Goal: Information Seeking & Learning: Learn about a topic

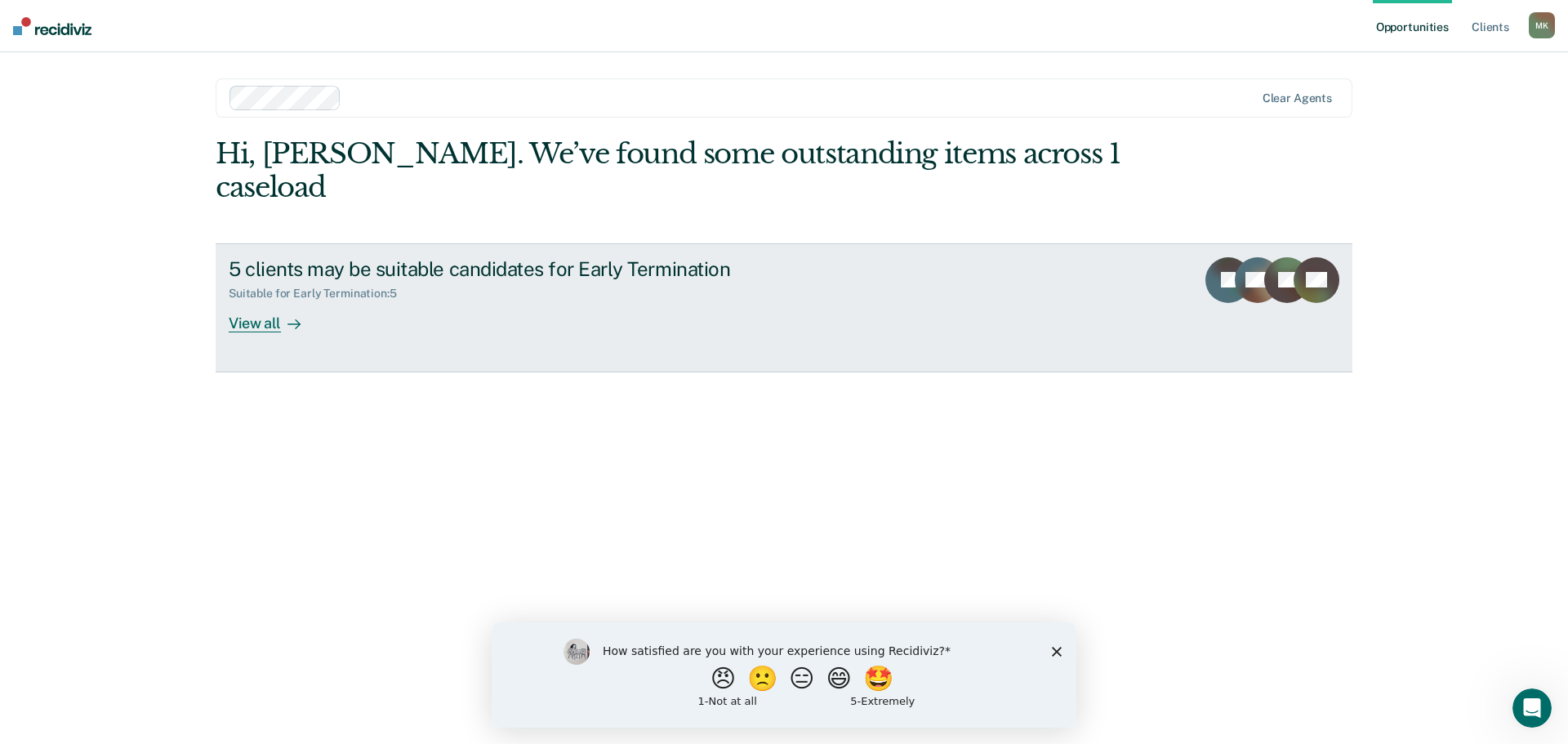
click at [262, 301] on div "View all" at bounding box center [274, 316] width 91 height 32
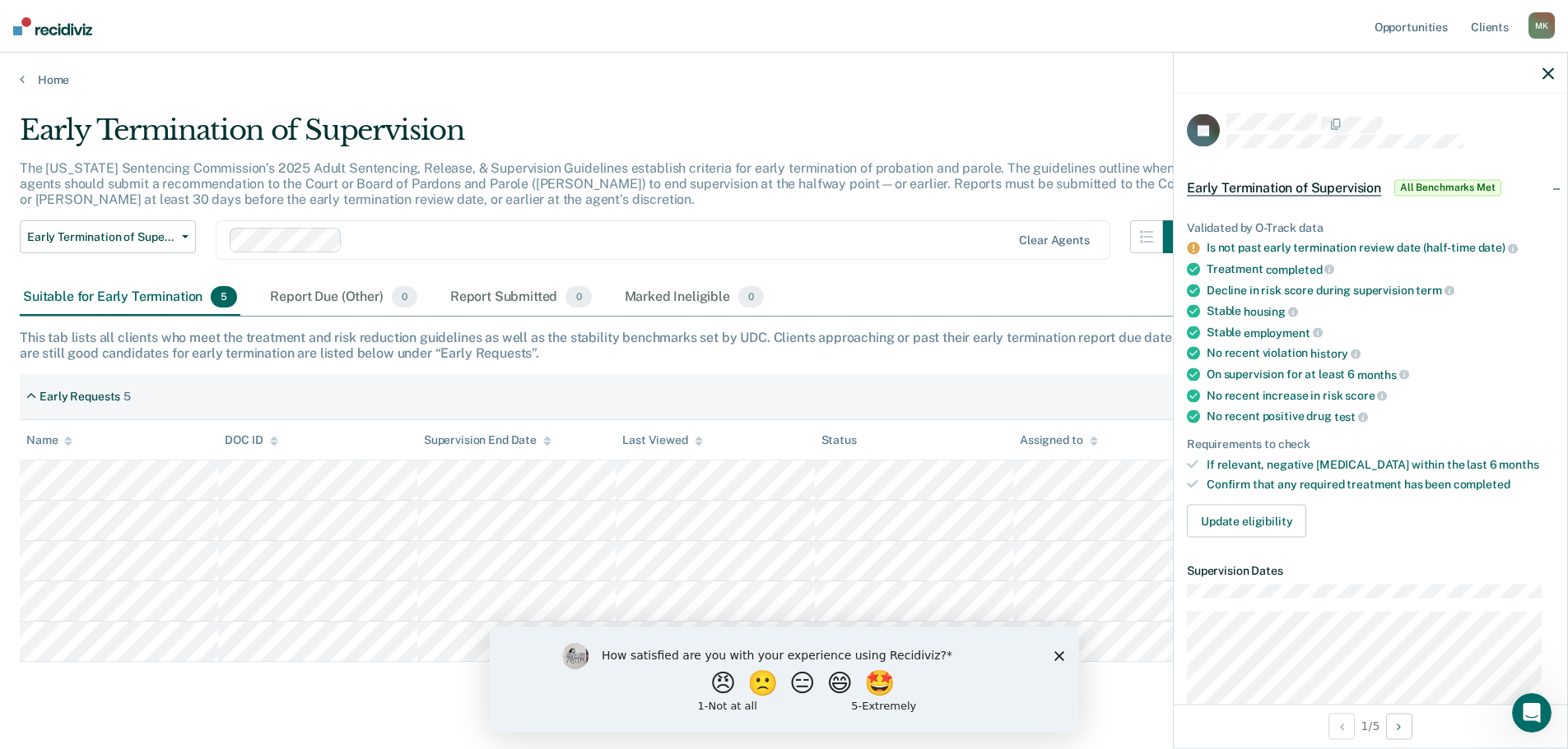
drag, startPoint x: 651, startPoint y: 446, endPoint x: 1567, endPoint y: 375, distance: 918.7
click at [1567, 375] on div "JF Early Termination of Supervision All Benchmarks Met Validated by O-Track dat…" at bounding box center [1370, 400] width 395 height 696
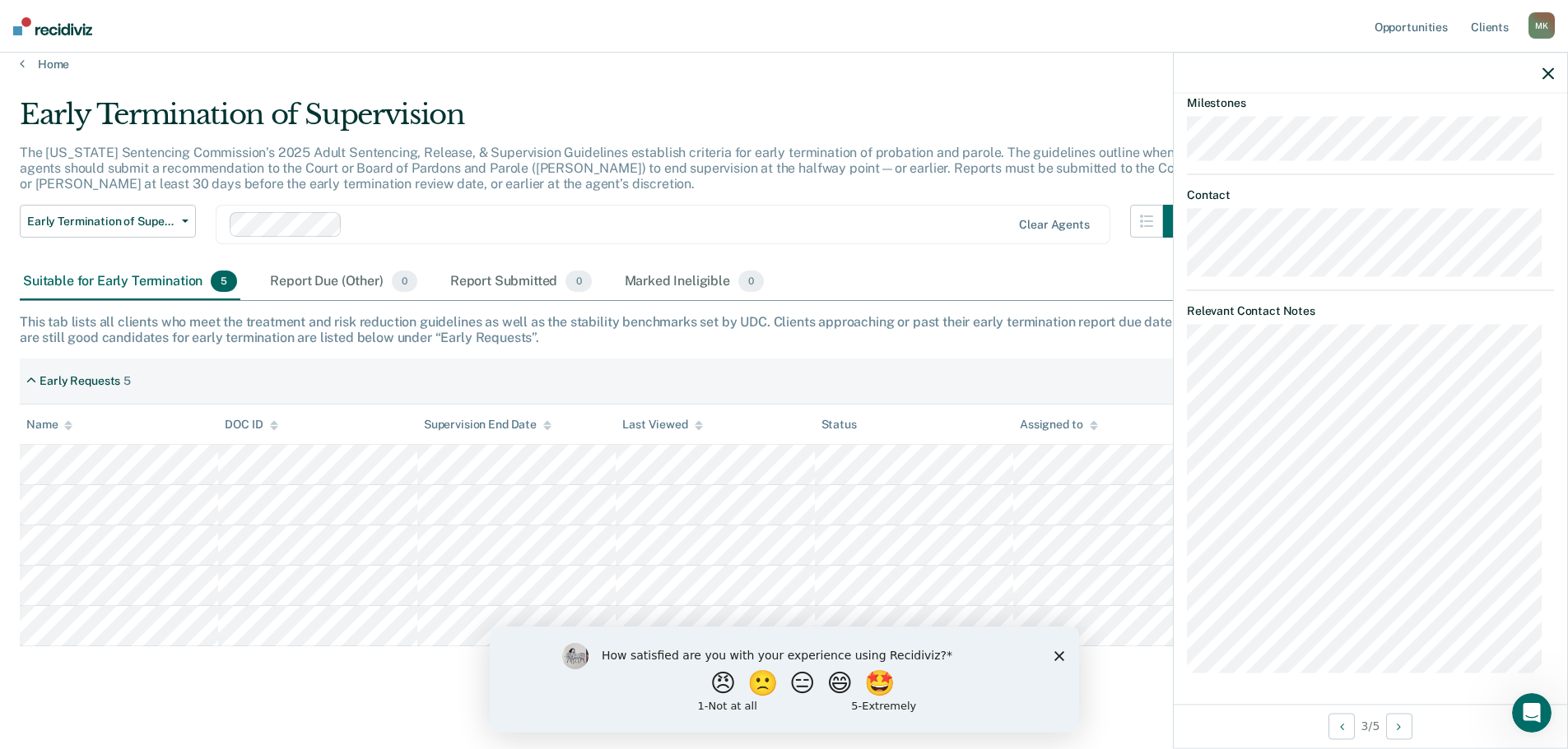
scroll to position [31, 0]
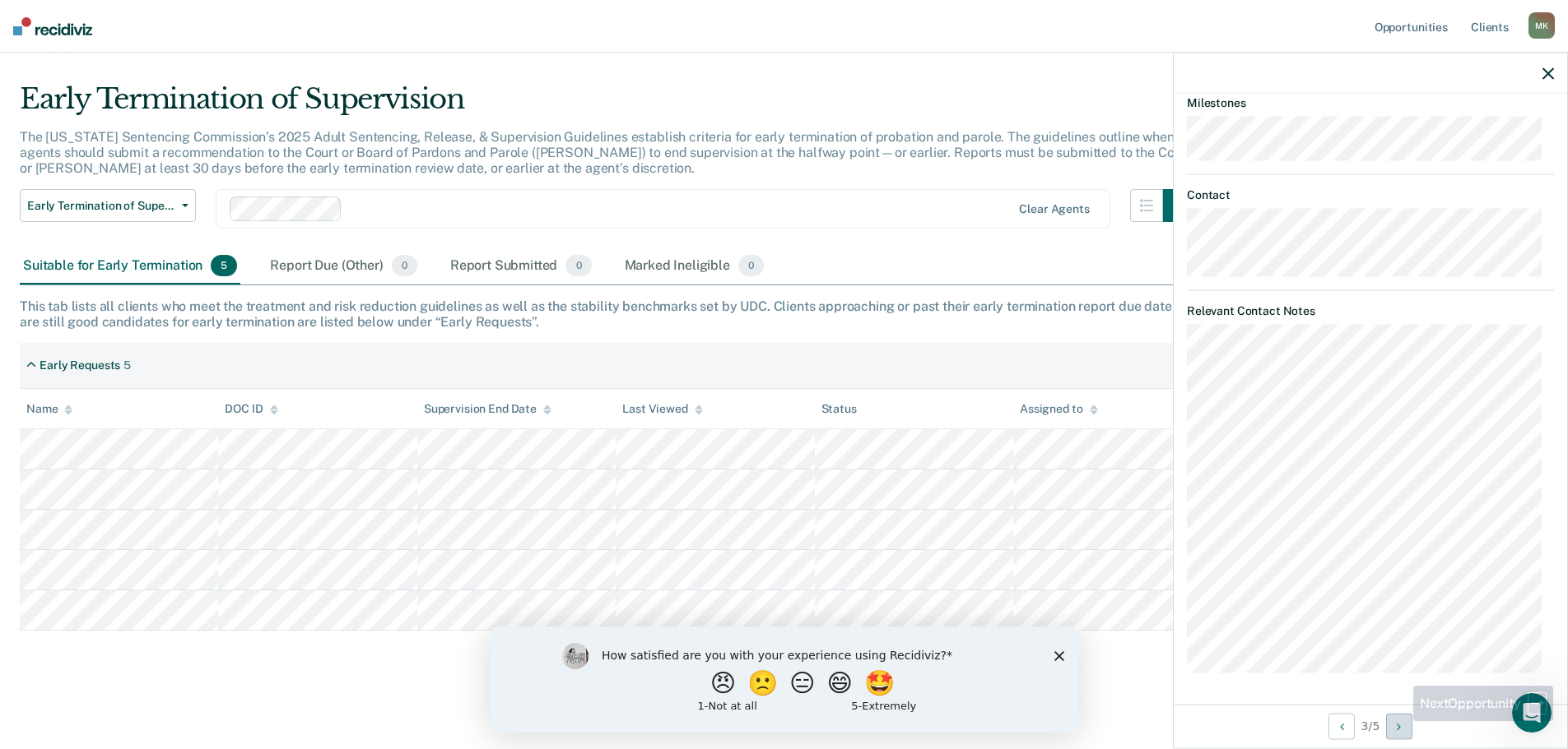
click at [1400, 722] on icon "Next Opportunity" at bounding box center [1398, 726] width 5 height 12
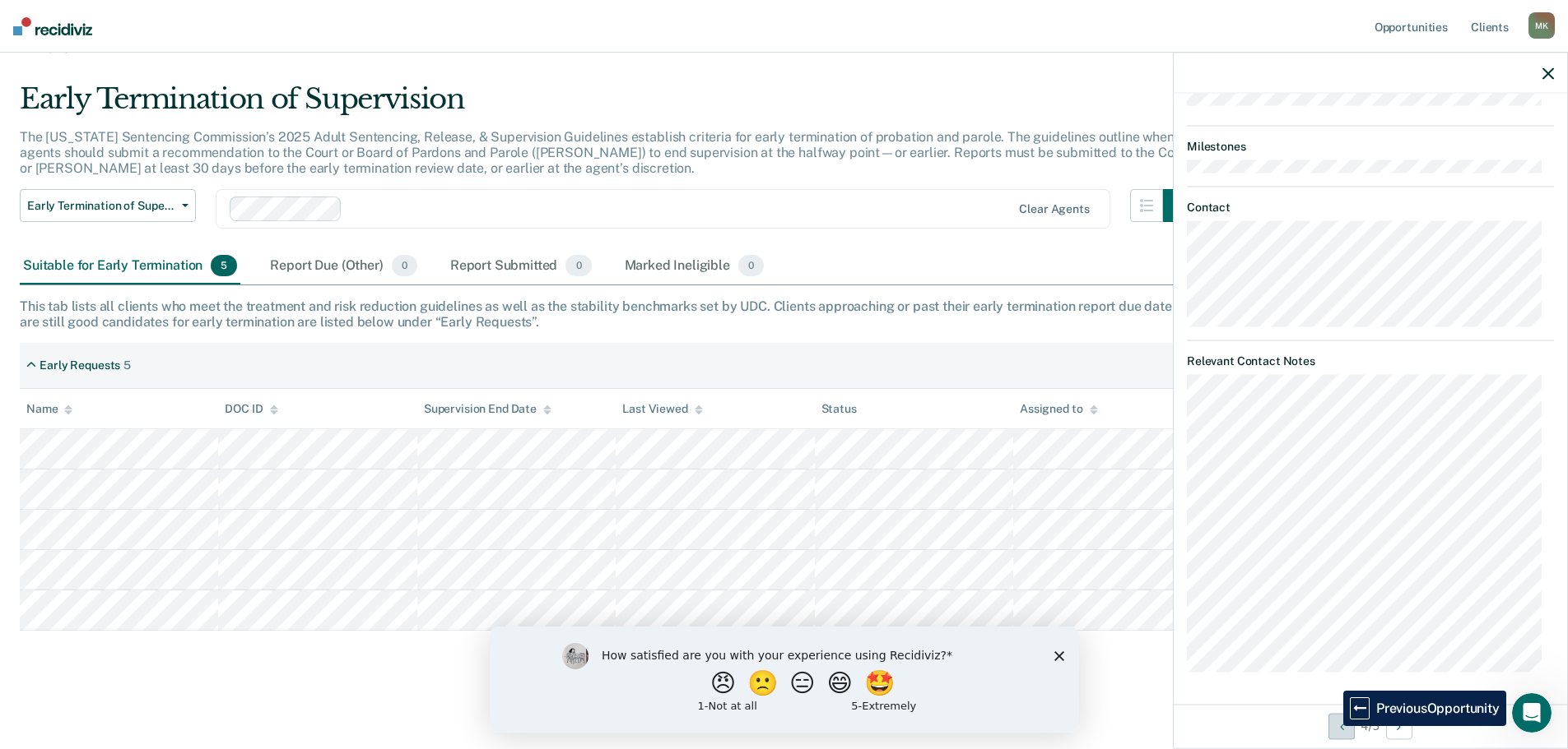
click at [1331, 726] on button "Previous Opportunity" at bounding box center [1341, 725] width 26 height 26
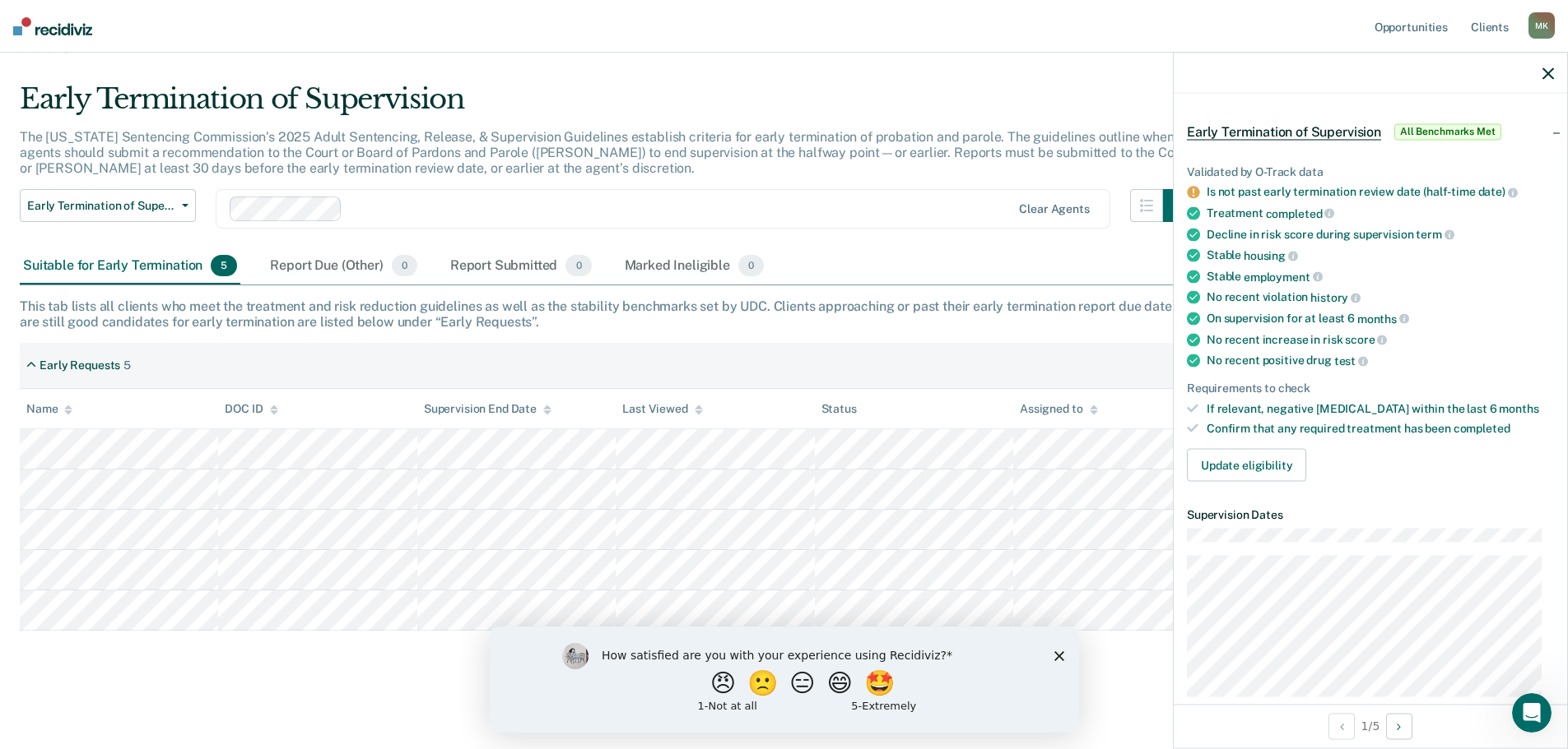
scroll to position [0, 0]
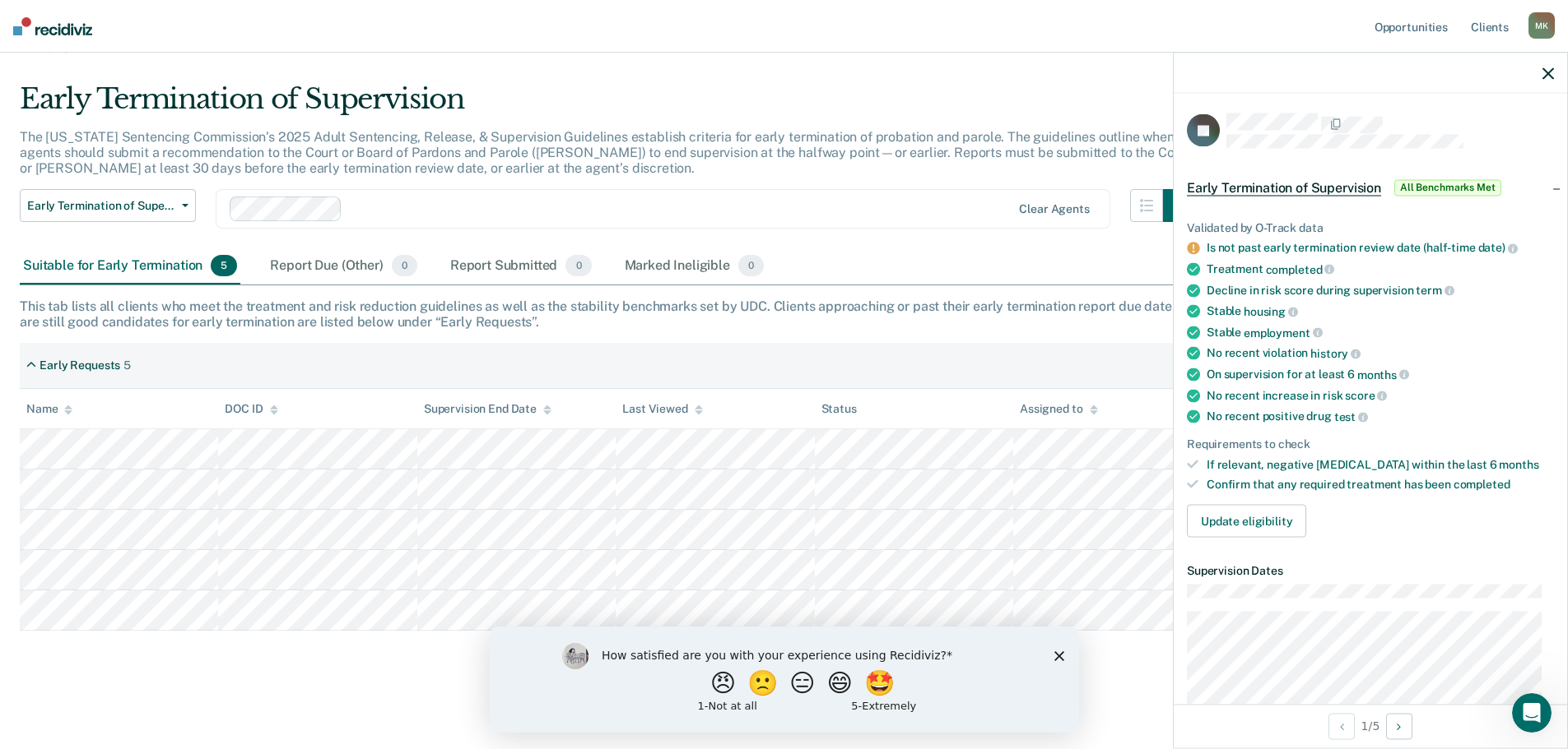
click at [1193, 245] on icon at bounding box center [1193, 248] width 13 height 13
click at [297, 258] on div "Report Due (Other) 0" at bounding box center [343, 266] width 153 height 36
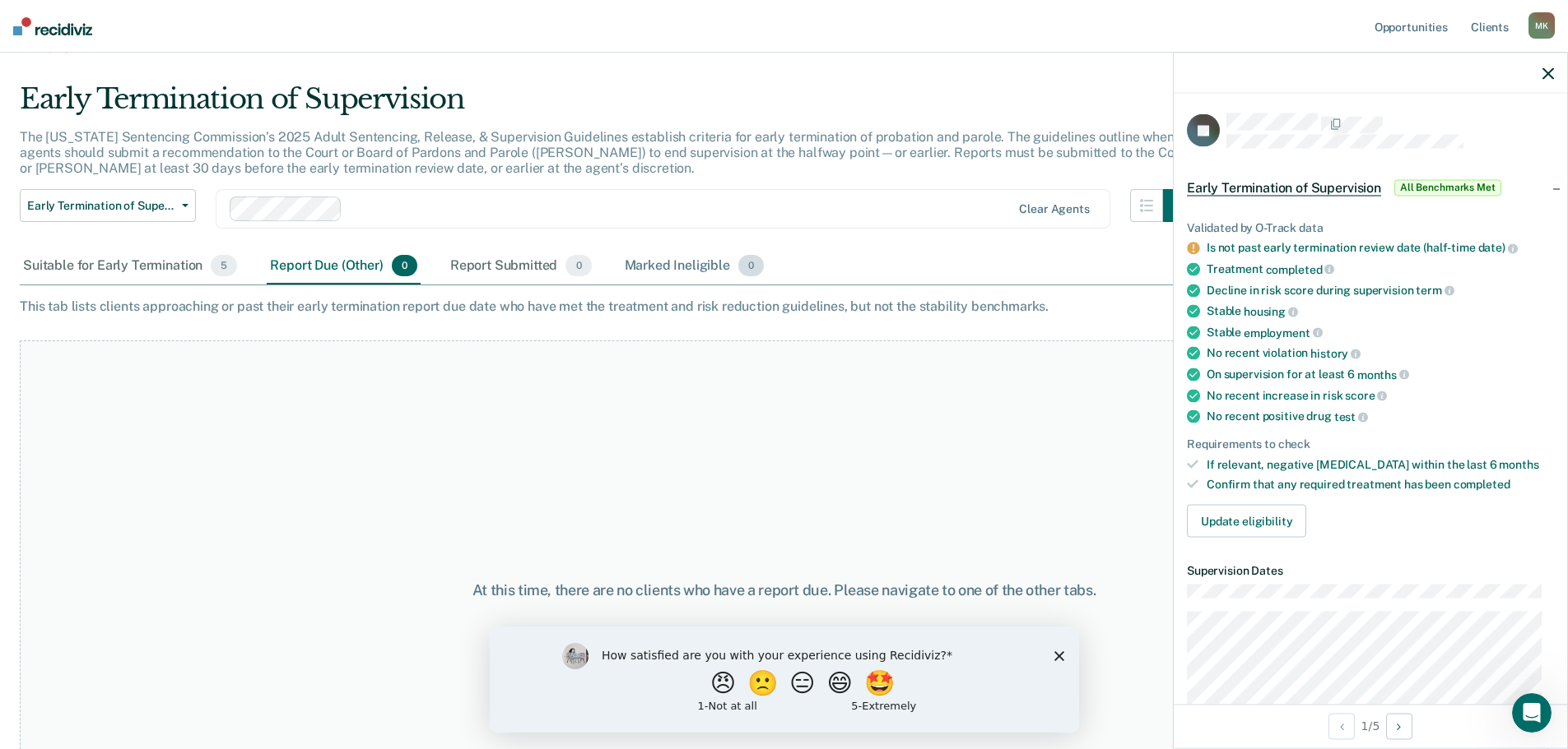
drag, startPoint x: 483, startPoint y: 262, endPoint x: 628, endPoint y: 250, distance: 145.5
click at [485, 262] on div "Report Submitted 0" at bounding box center [520, 266] width 148 height 36
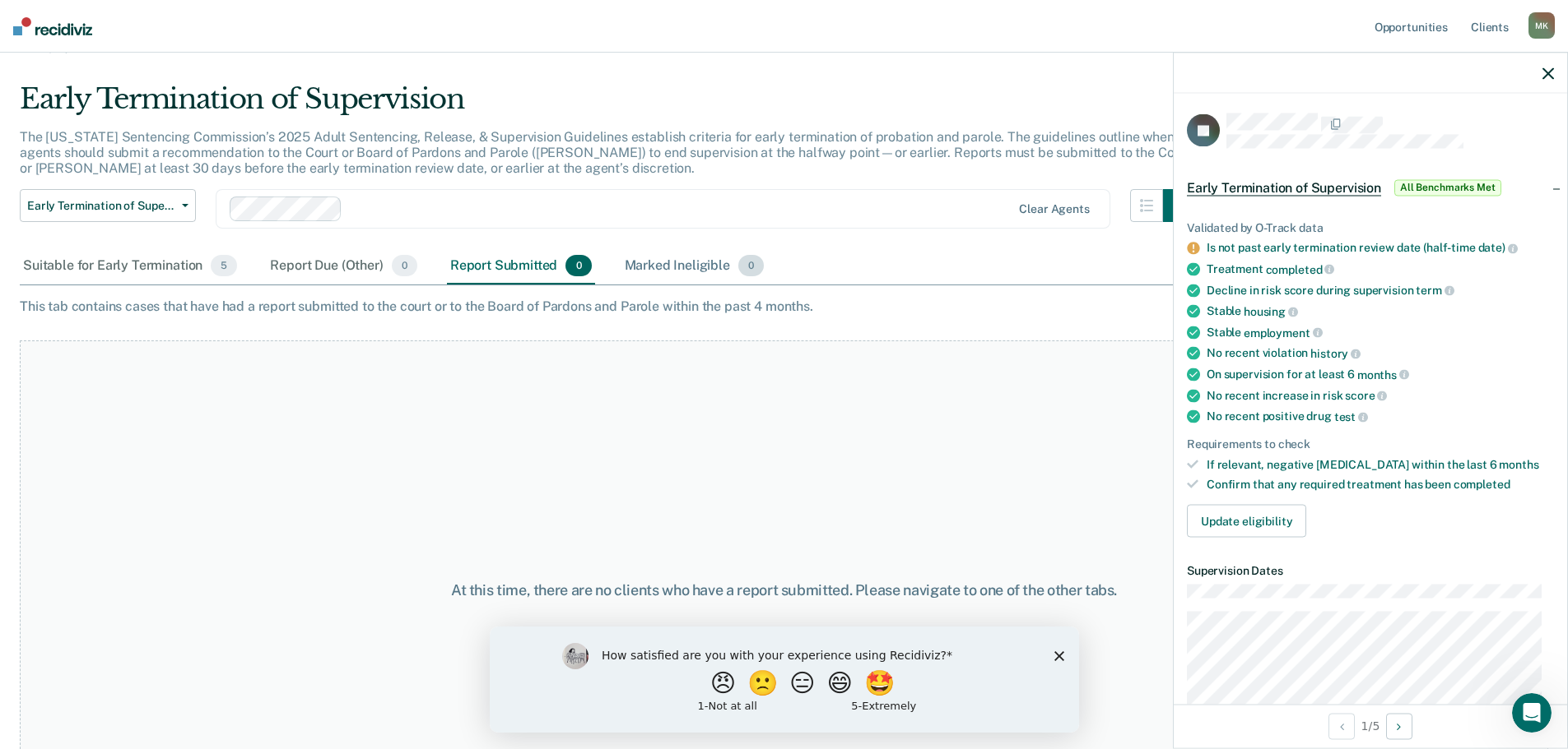
click at [644, 263] on div "Marked Ineligible 0" at bounding box center [694, 266] width 146 height 36
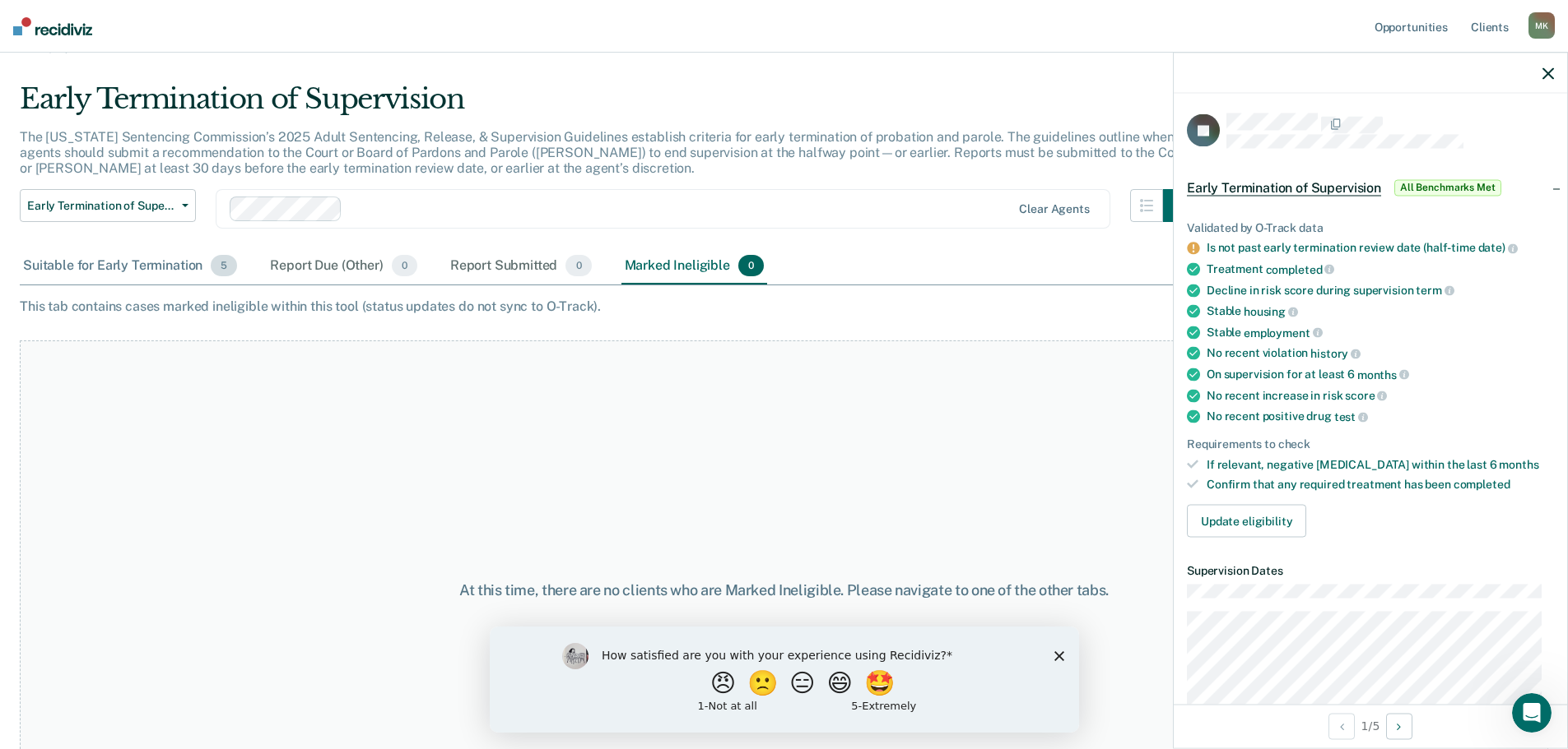
click at [86, 268] on div "Suitable for Early Termination 5" at bounding box center [130, 266] width 220 height 36
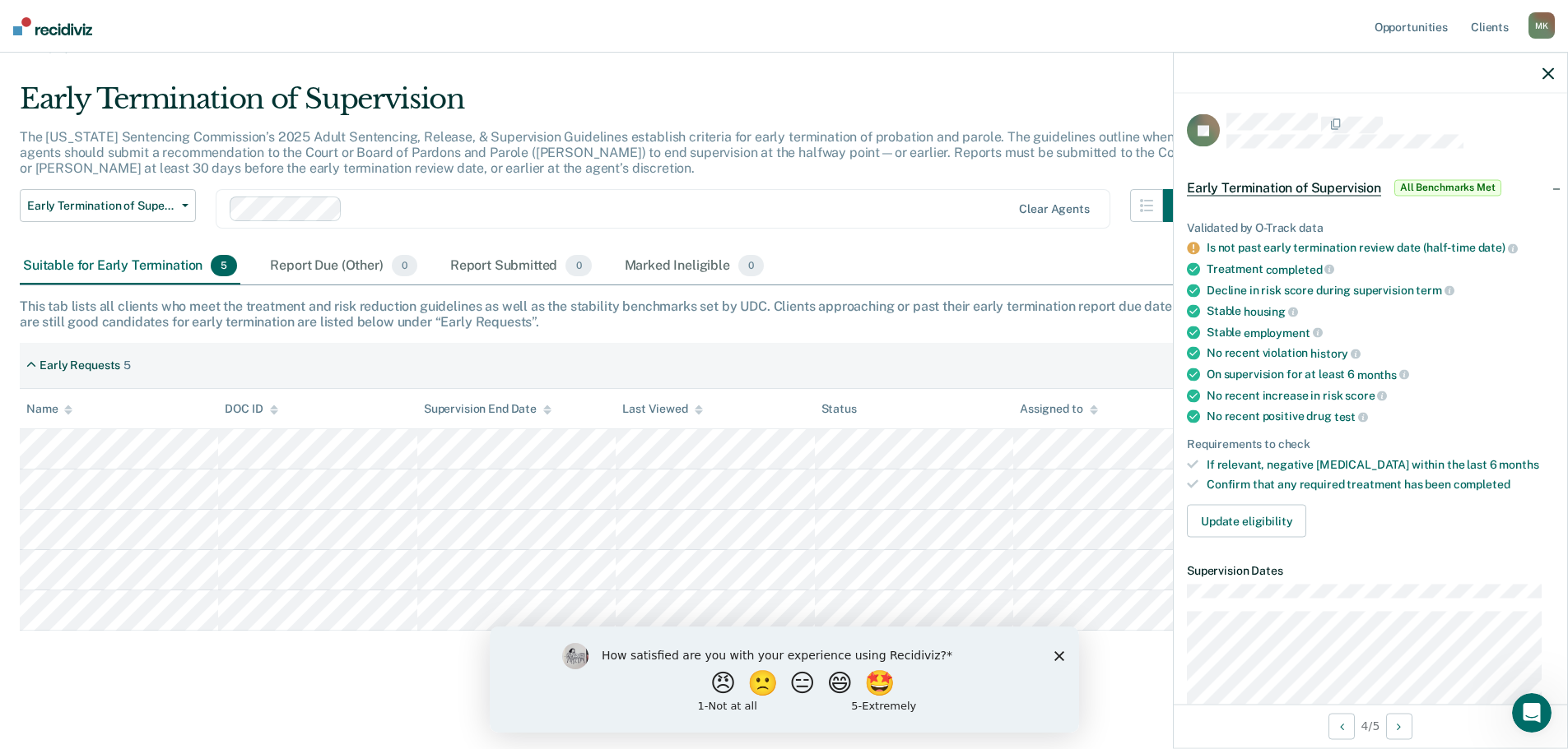
click at [351, 634] on div "Early Termination of Supervision The [US_STATE] Sentencing Commission’s 2025 Ad…" at bounding box center [784, 380] width 1528 height 596
click at [1056, 654] on polygon "Close survey" at bounding box center [1058, 655] width 10 height 10
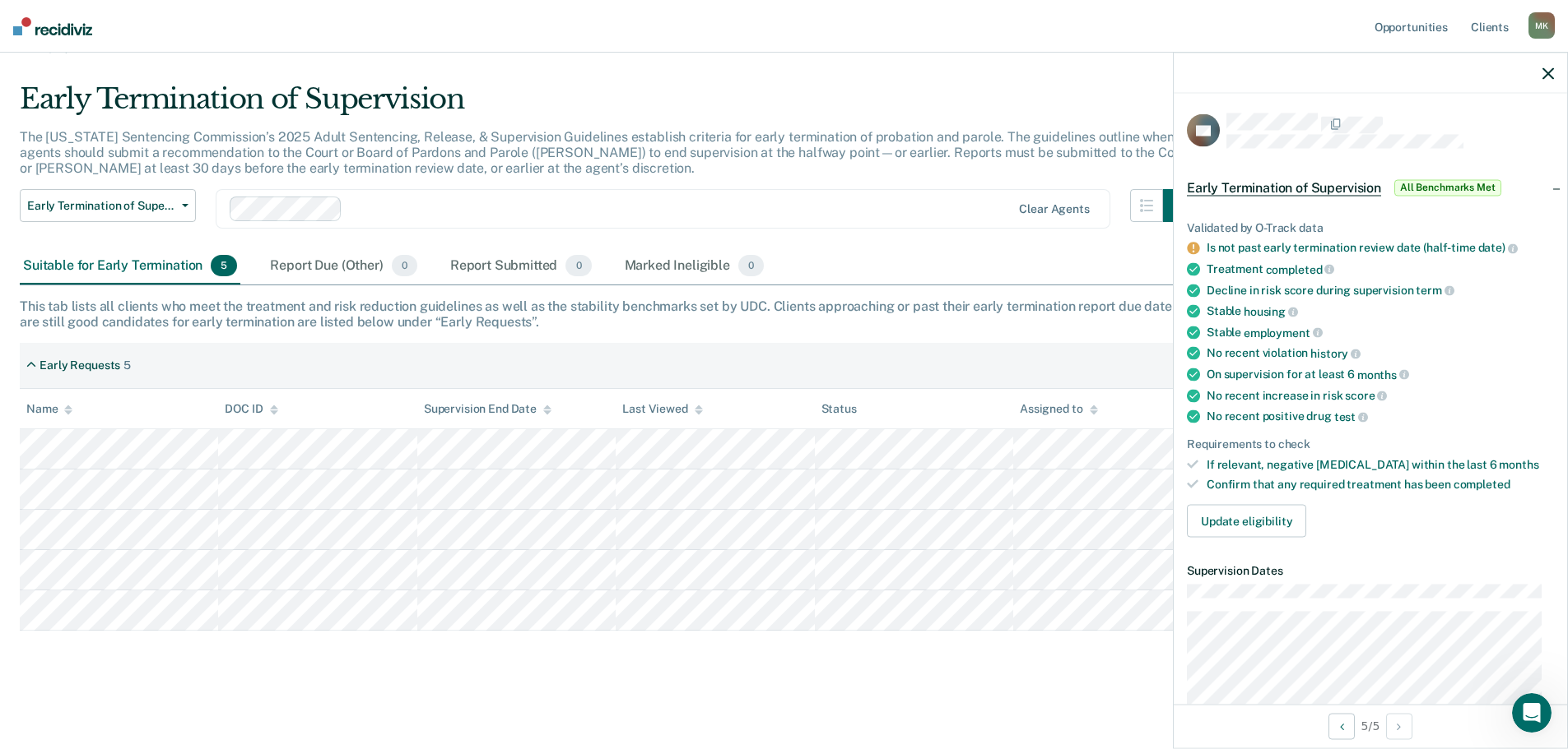
click at [766, 682] on main "Early Termination of Supervision The [US_STATE] Sentencing Commission’s 2025 Ad…" at bounding box center [784, 400] width 1568 height 688
click at [1534, 71] on div at bounding box center [1370, 73] width 393 height 41
click at [1535, 71] on div at bounding box center [1370, 73] width 393 height 41
click at [1542, 71] on div at bounding box center [1370, 73] width 393 height 41
click at [1491, 15] on link "Client s" at bounding box center [1489, 26] width 45 height 53
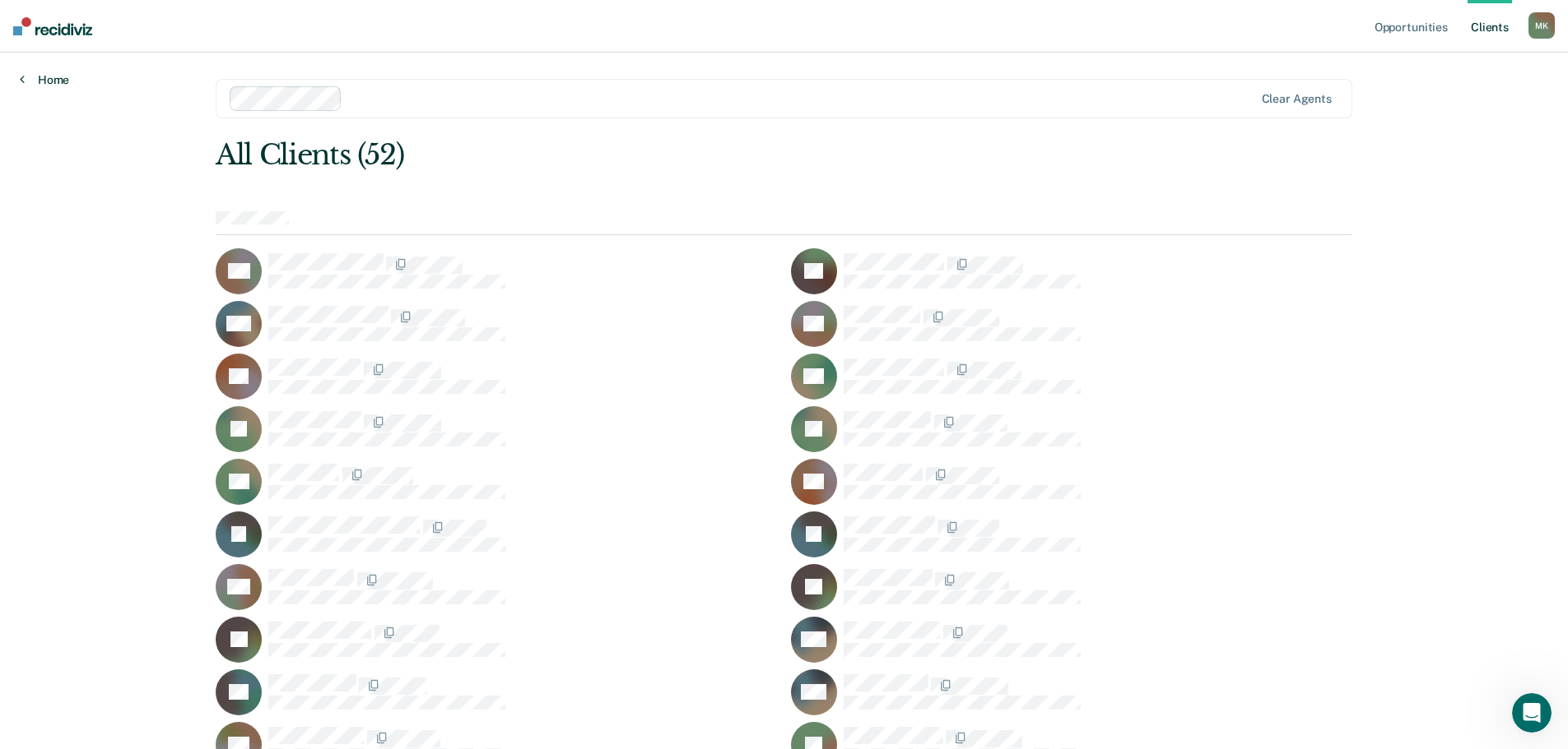
click at [40, 82] on link "Home" at bounding box center [45, 80] width 49 height 15
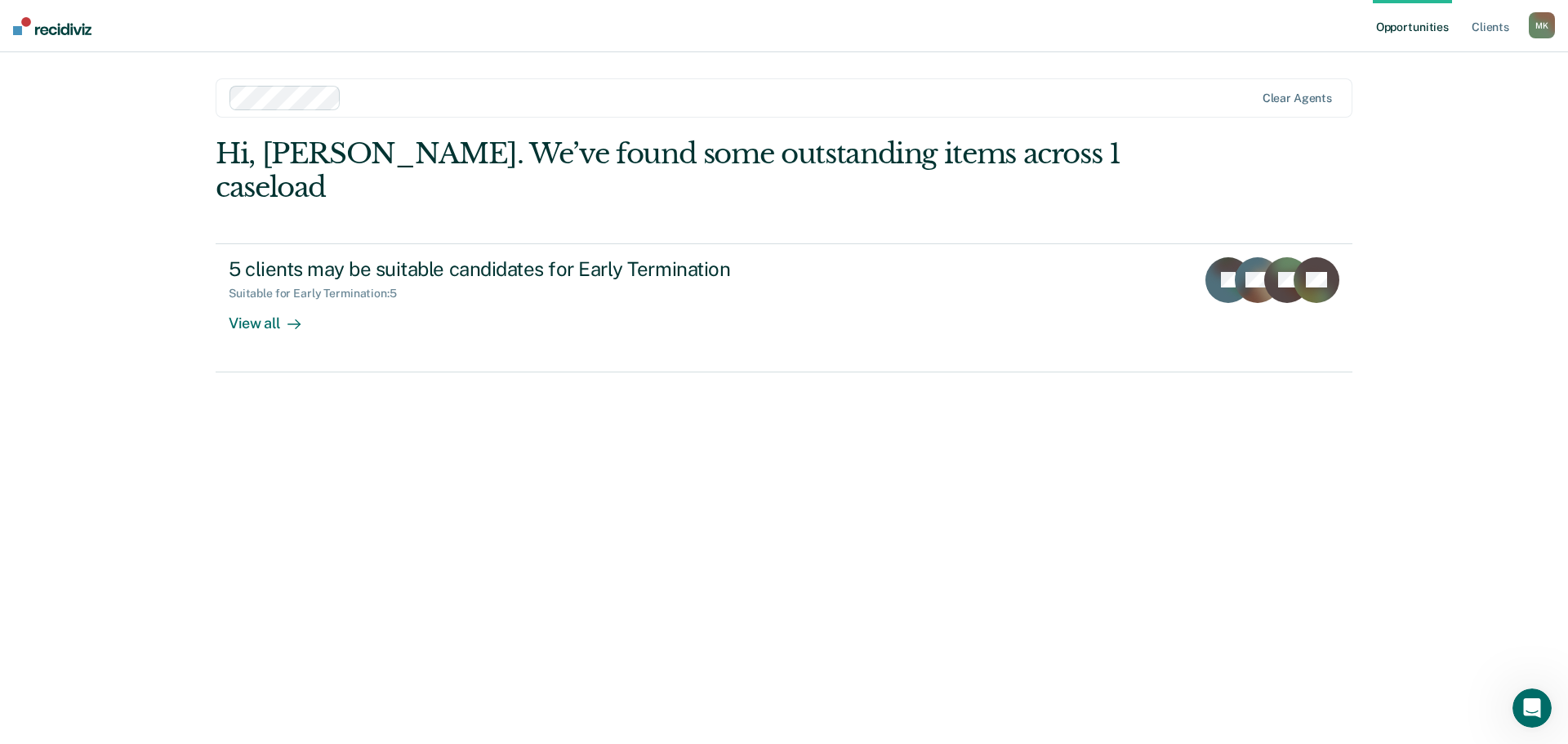
click at [783, 416] on div "Hi, [PERSON_NAME]. We’ve found some outstanding items across 1 caseload 5 clien…" at bounding box center [784, 418] width 1137 height 562
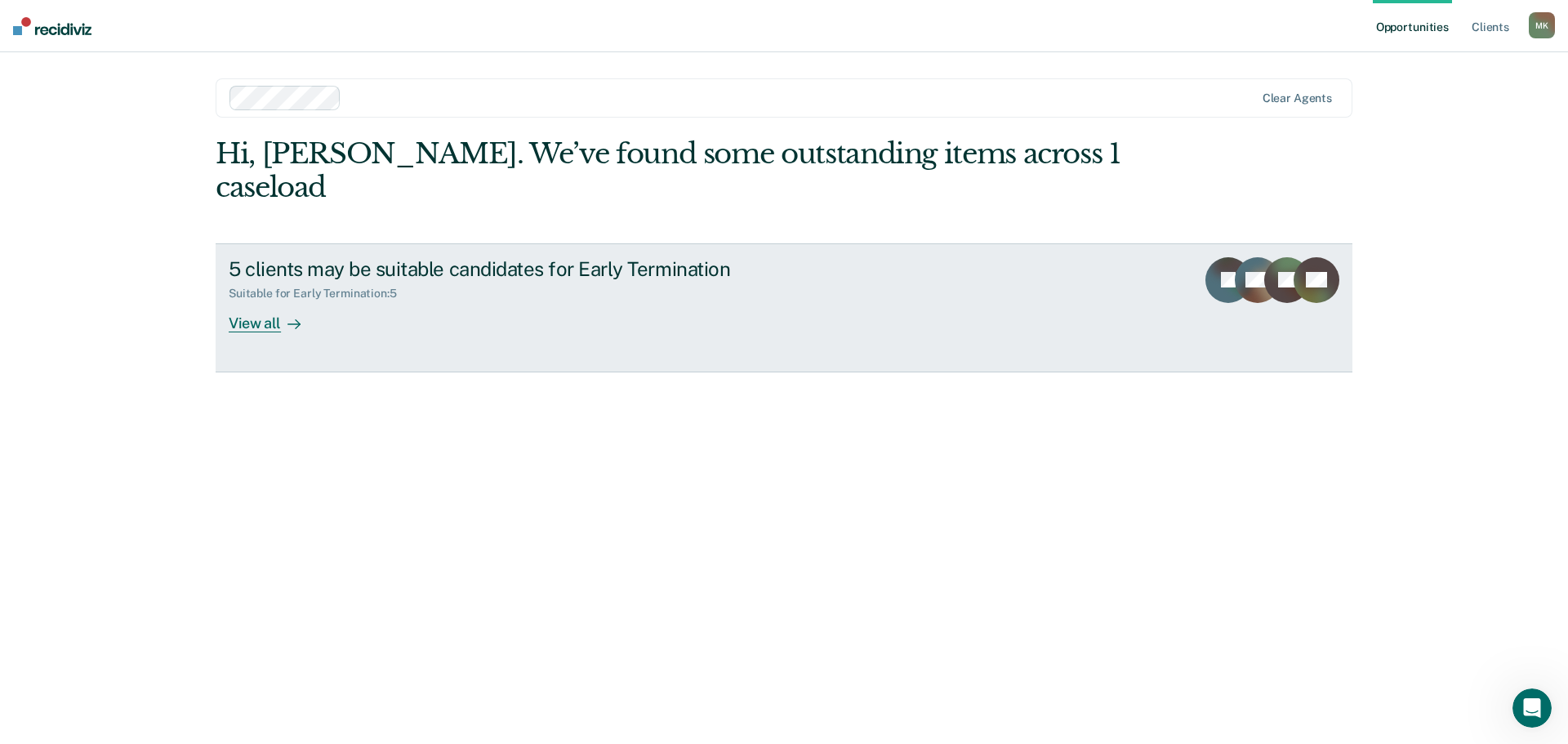
click at [264, 312] on link "5 clients may be suitable candidates for Early Termination Suitable for Early T…" at bounding box center [784, 308] width 1137 height 129
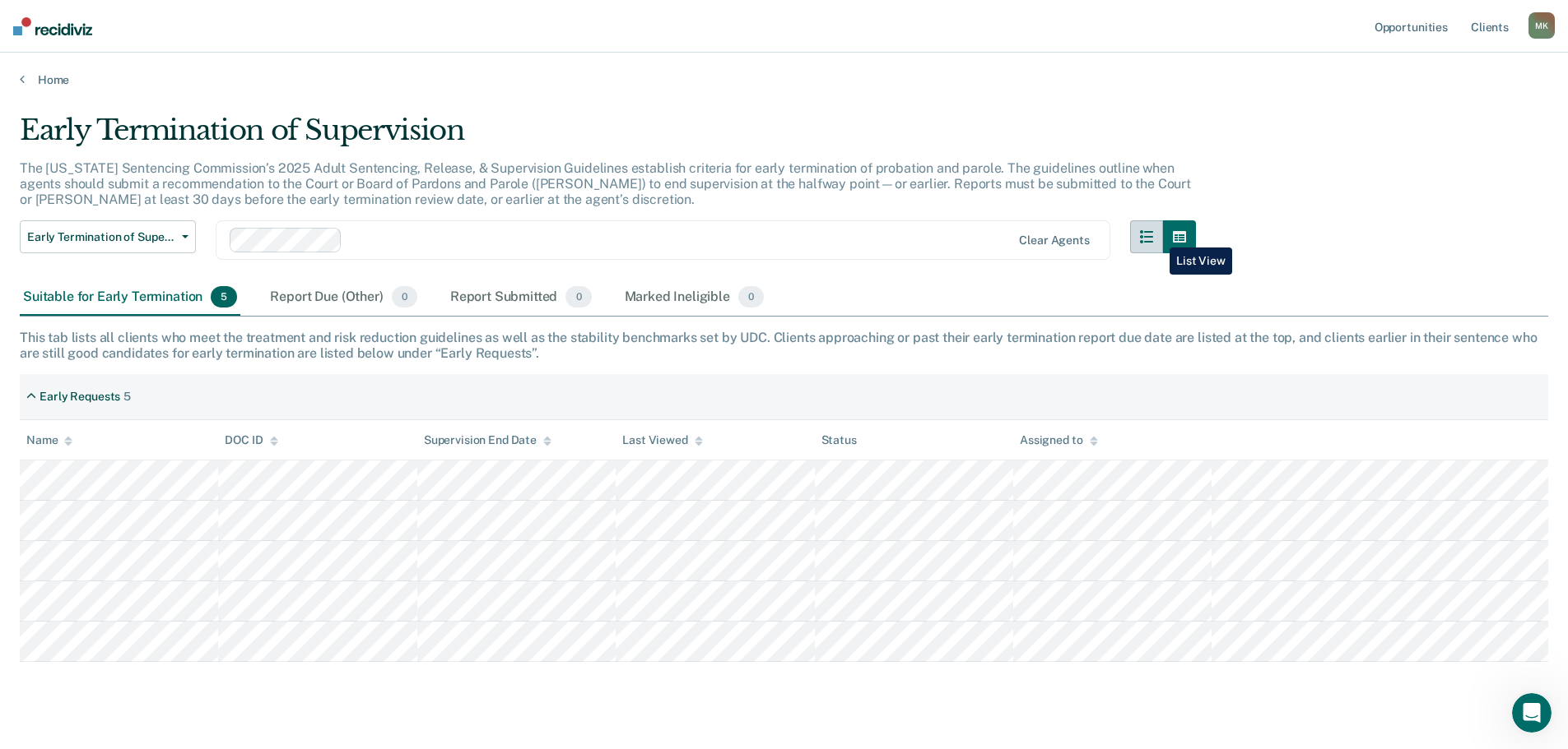
click at [1153, 235] on icon "button" at bounding box center [1146, 236] width 13 height 13
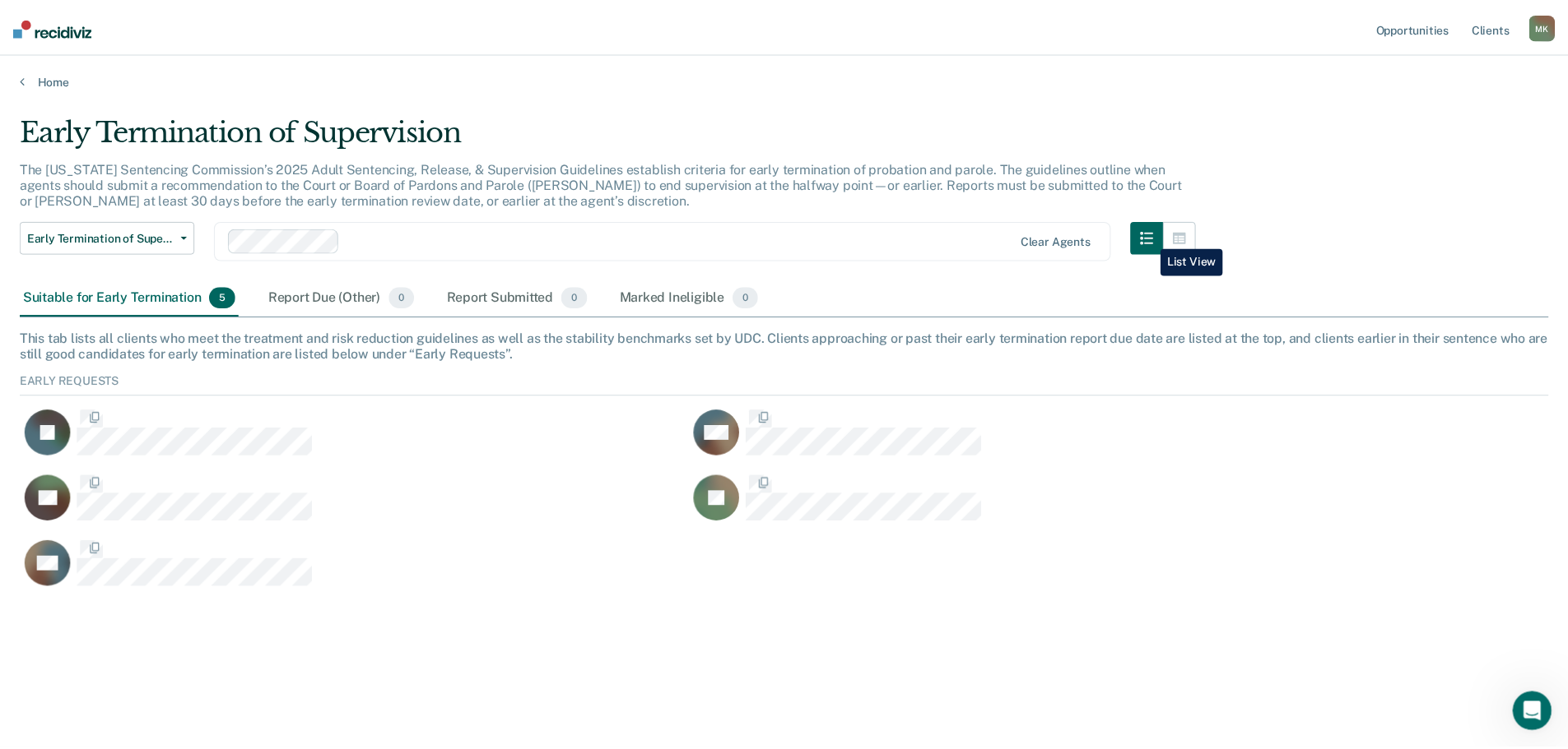
scroll to position [220, 1528]
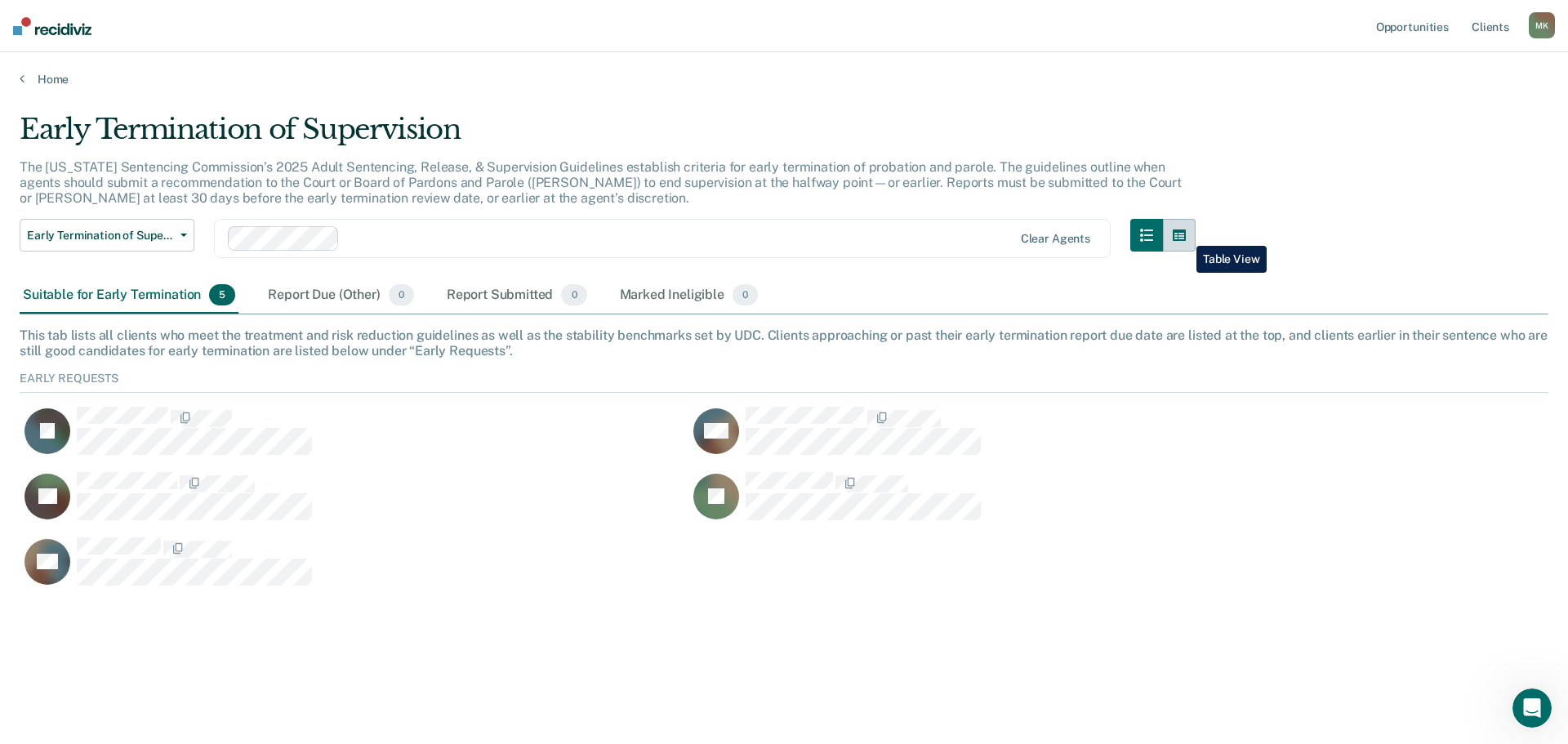
click at [1184, 234] on icon "button" at bounding box center [1179, 235] width 13 height 12
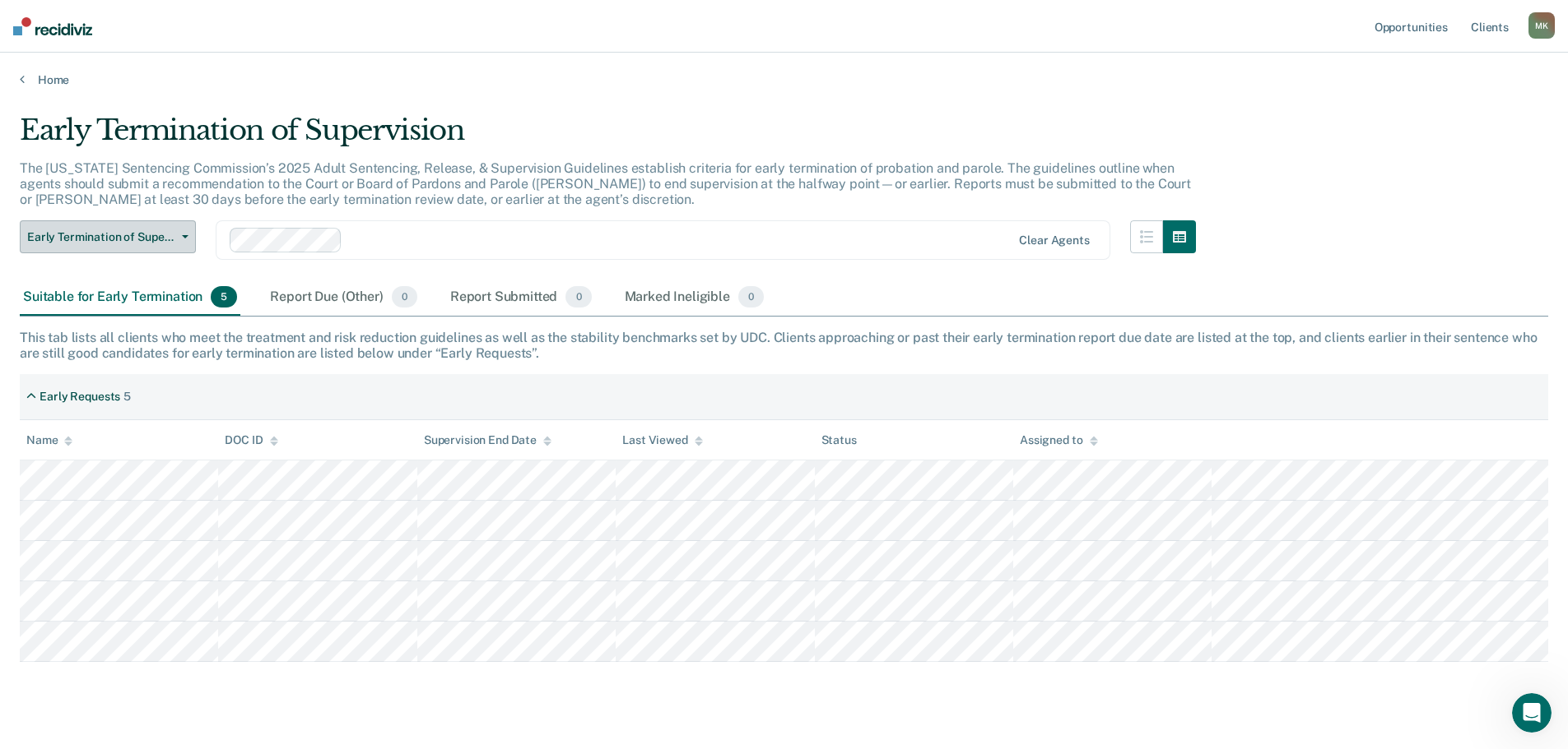
click at [125, 246] on button "Early Termination of Supervision" at bounding box center [108, 236] width 176 height 33
click at [651, 120] on div "Early Termination of Supervision" at bounding box center [608, 137] width 1176 height 47
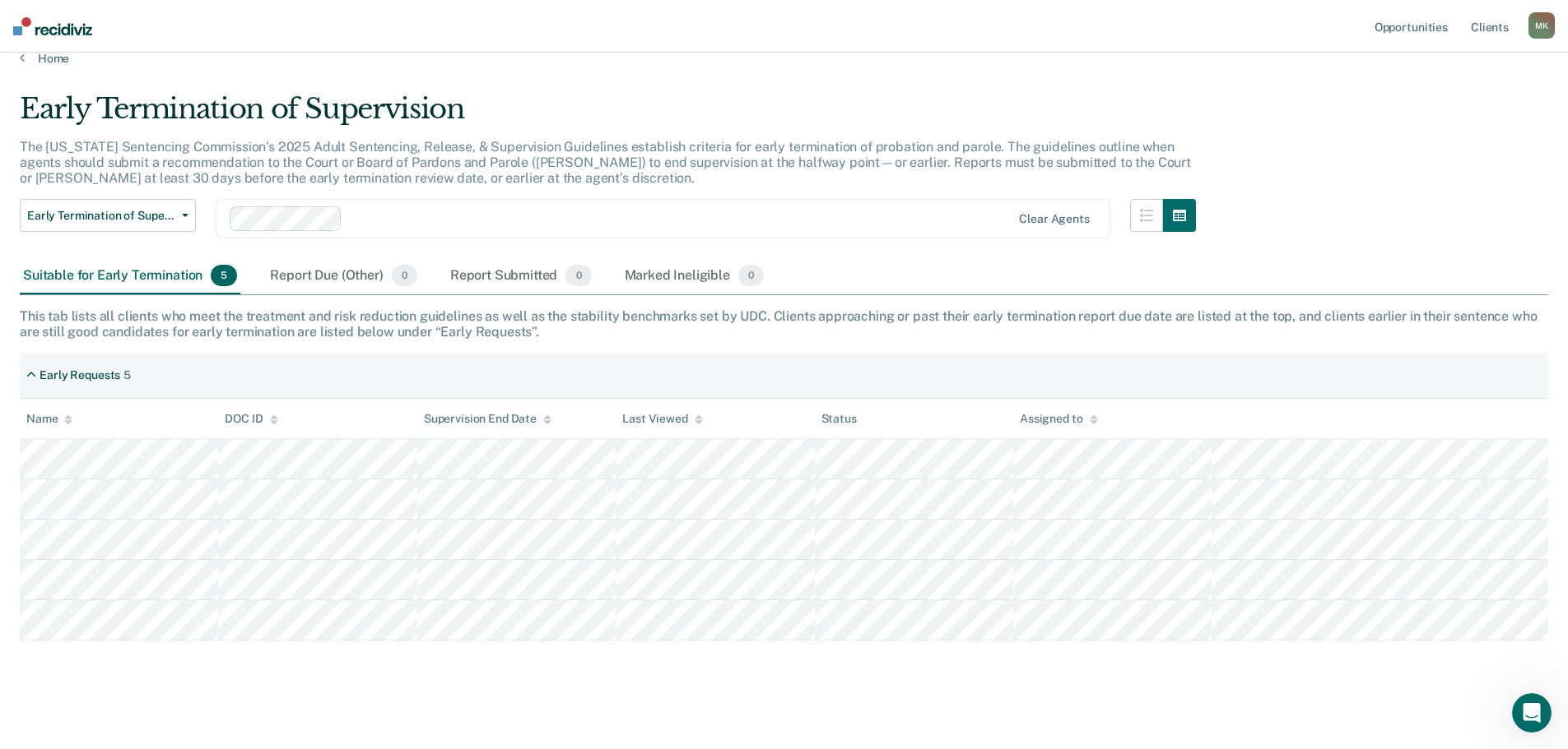
scroll to position [31, 0]
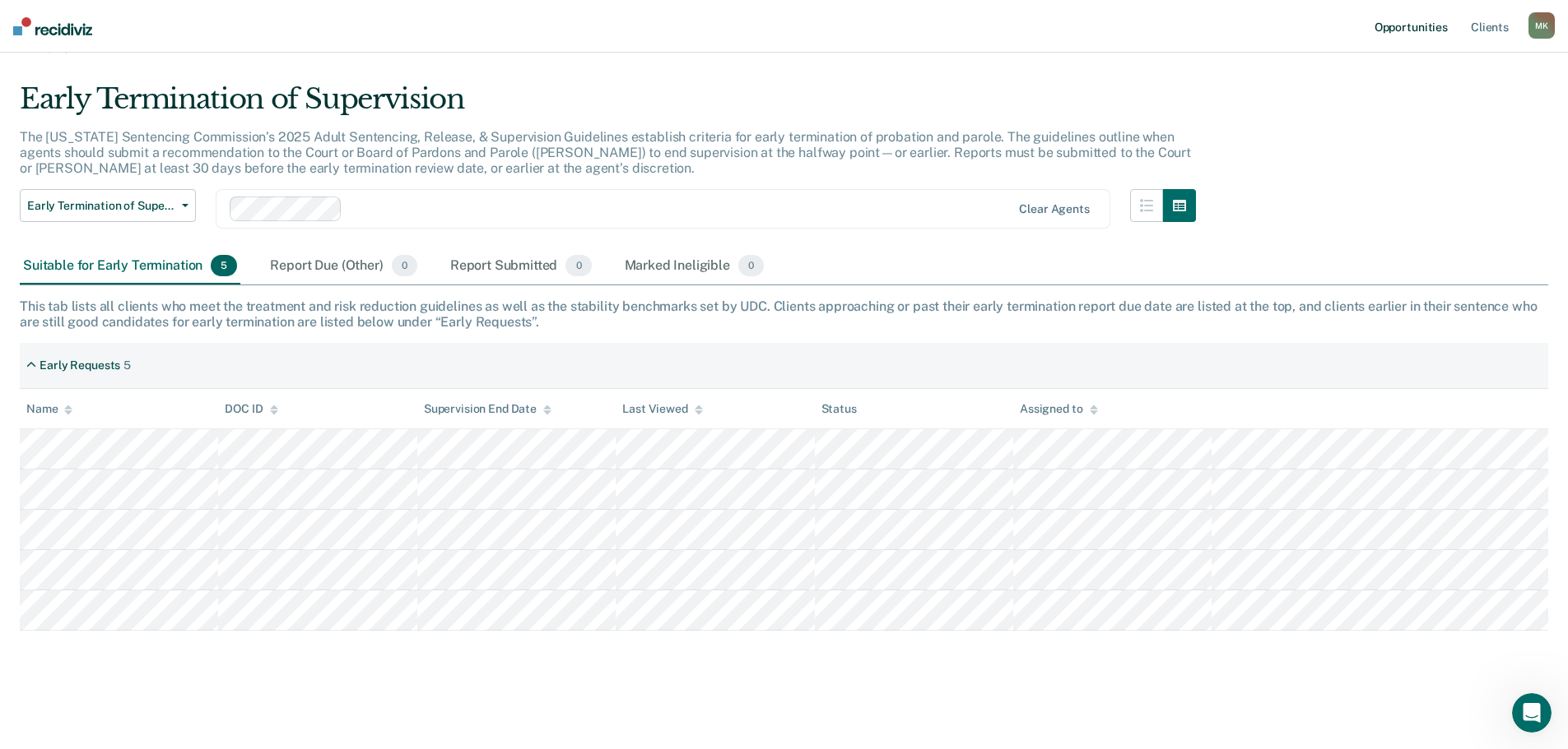
click at [1406, 26] on link "Opportunities" at bounding box center [1411, 26] width 80 height 53
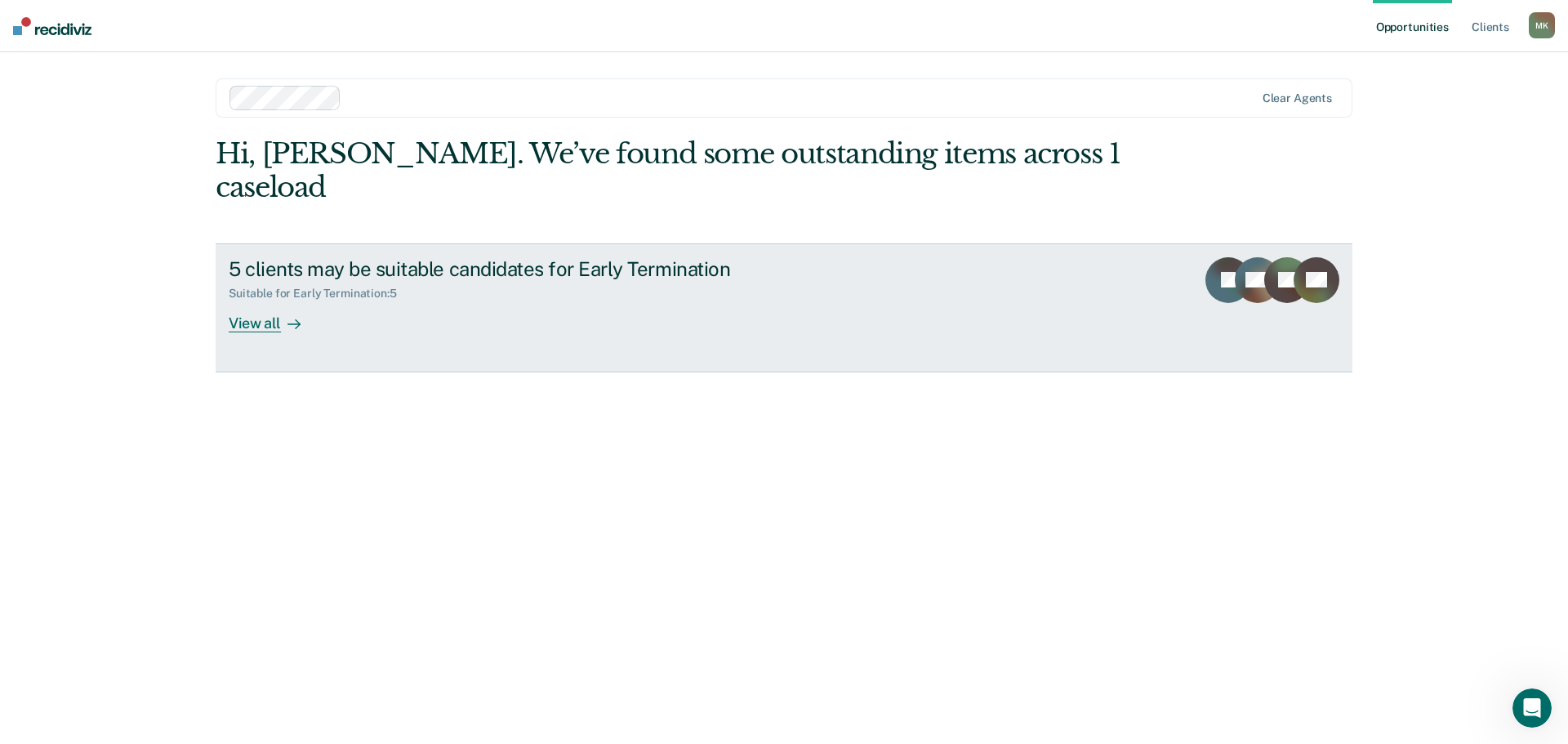
click at [715, 313] on link "5 clients may be suitable candidates for Early Termination Suitable for Early T…" at bounding box center [784, 308] width 1137 height 129
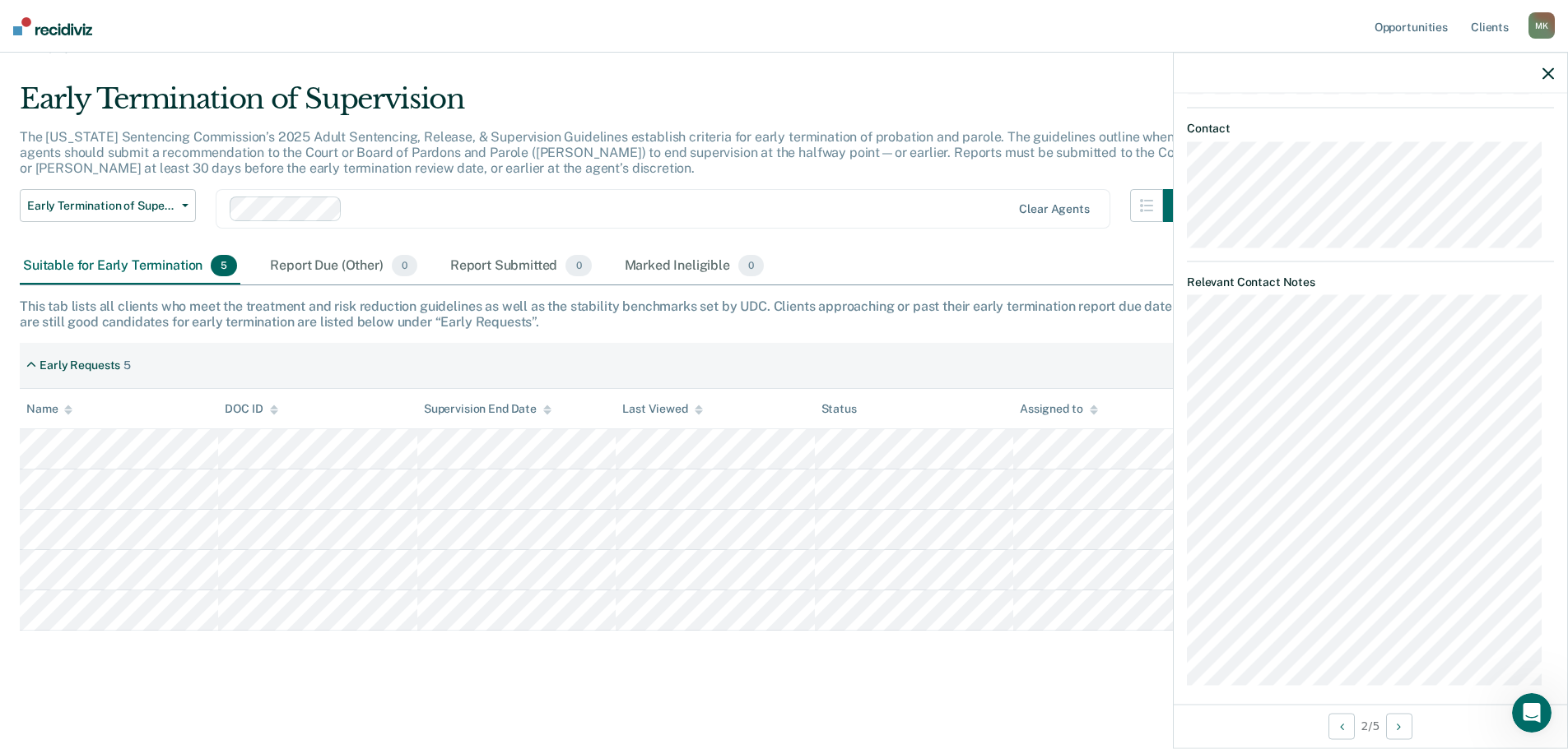
scroll to position [753, 0]
click at [852, 334] on div "Early Termination of Supervision The [US_STATE] Sentencing Commission’s 2025 Ad…" at bounding box center [784, 354] width 1528 height 544
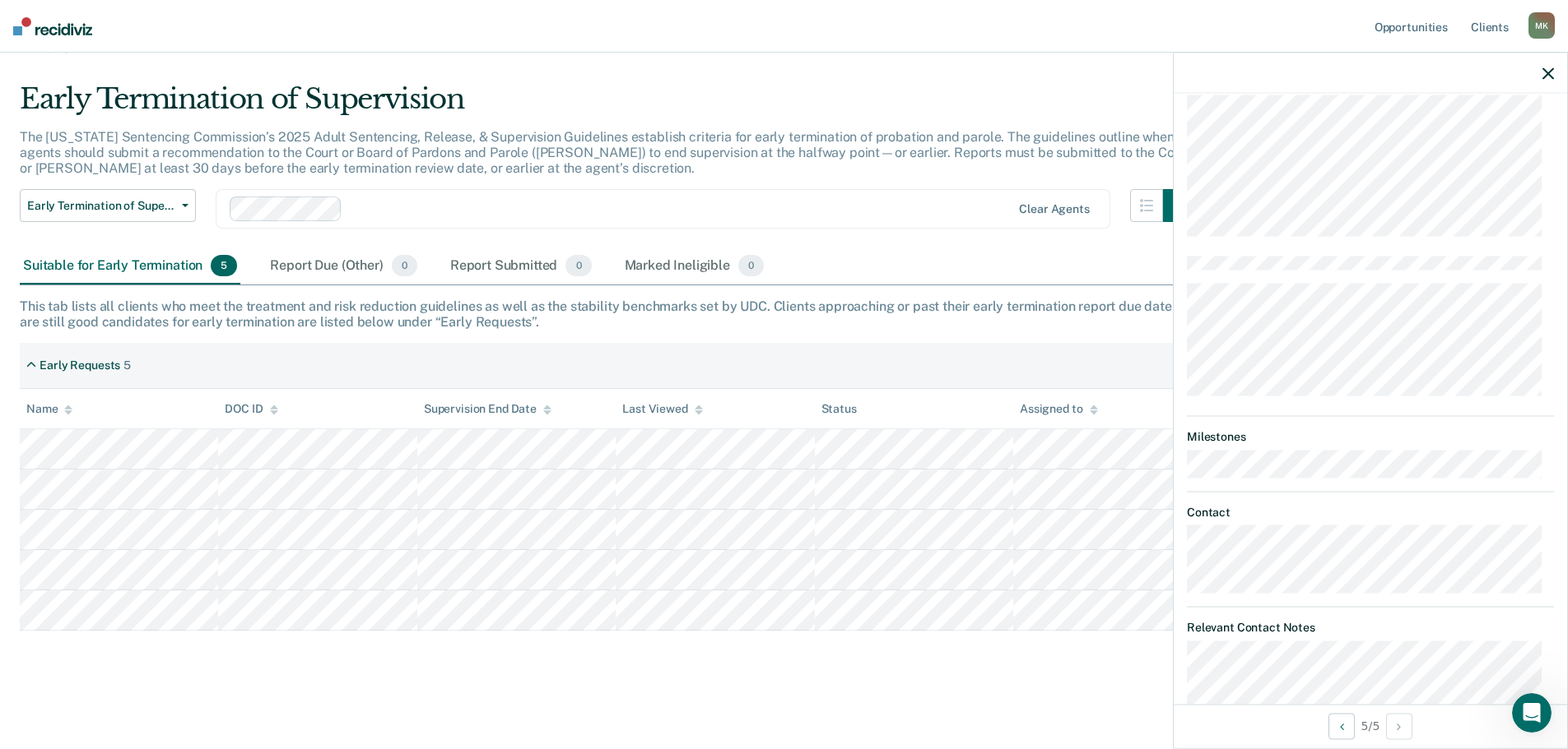
click at [246, 664] on div "Early Termination of Supervision The [US_STATE] Sentencing Commission’s 2025 Ad…" at bounding box center [784, 380] width 1528 height 596
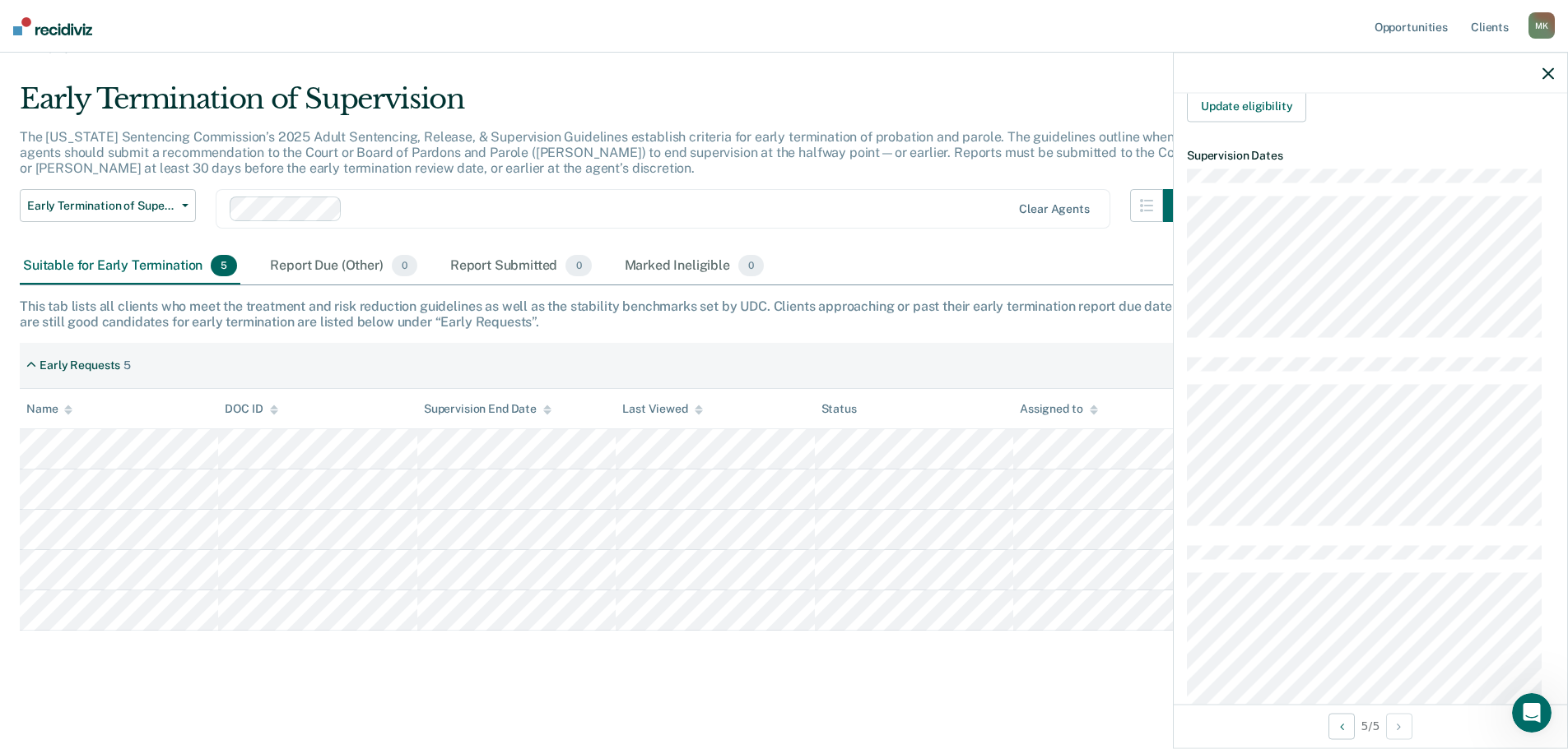
scroll to position [575, 0]
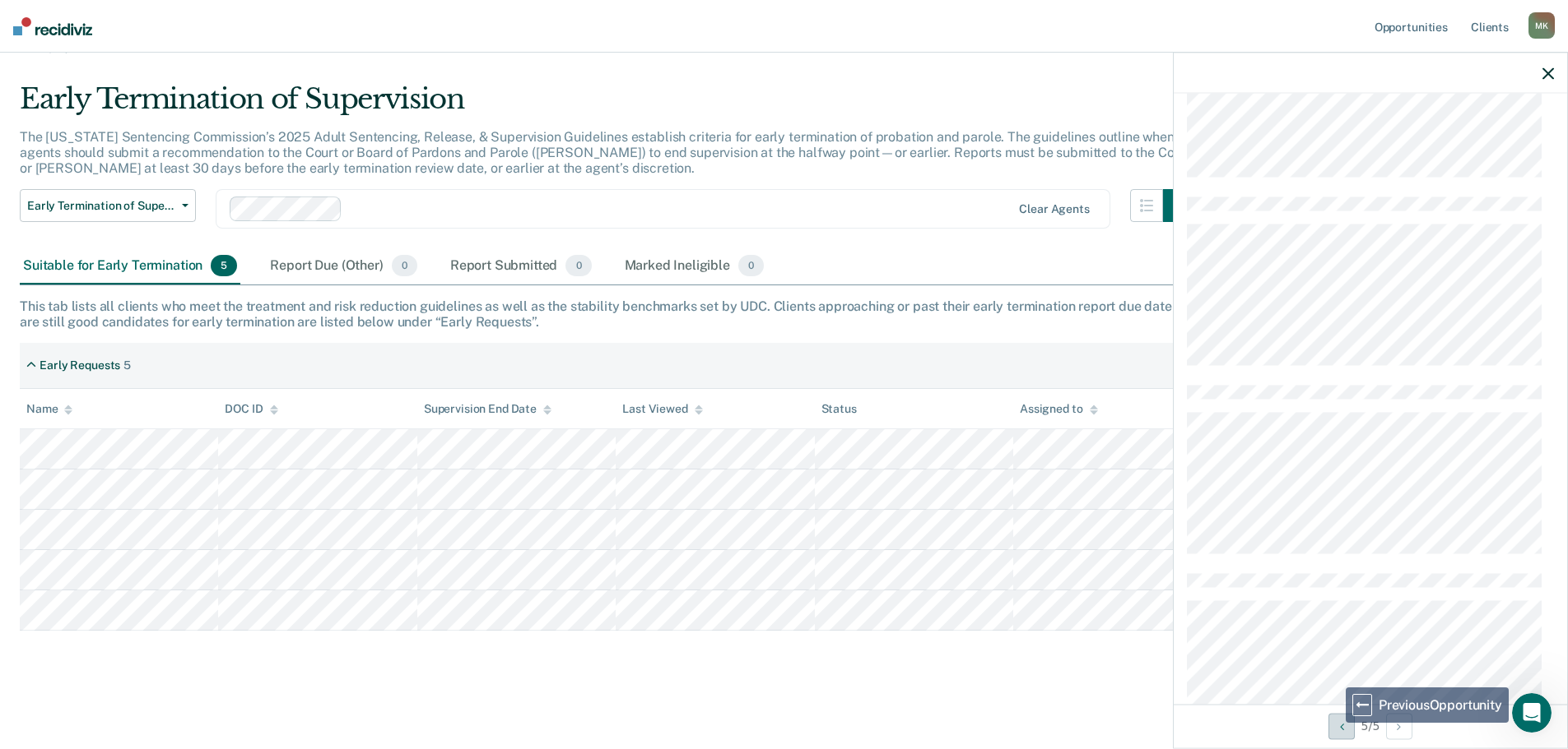
click at [1333, 723] on button "Previous Opportunity" at bounding box center [1341, 725] width 26 height 26
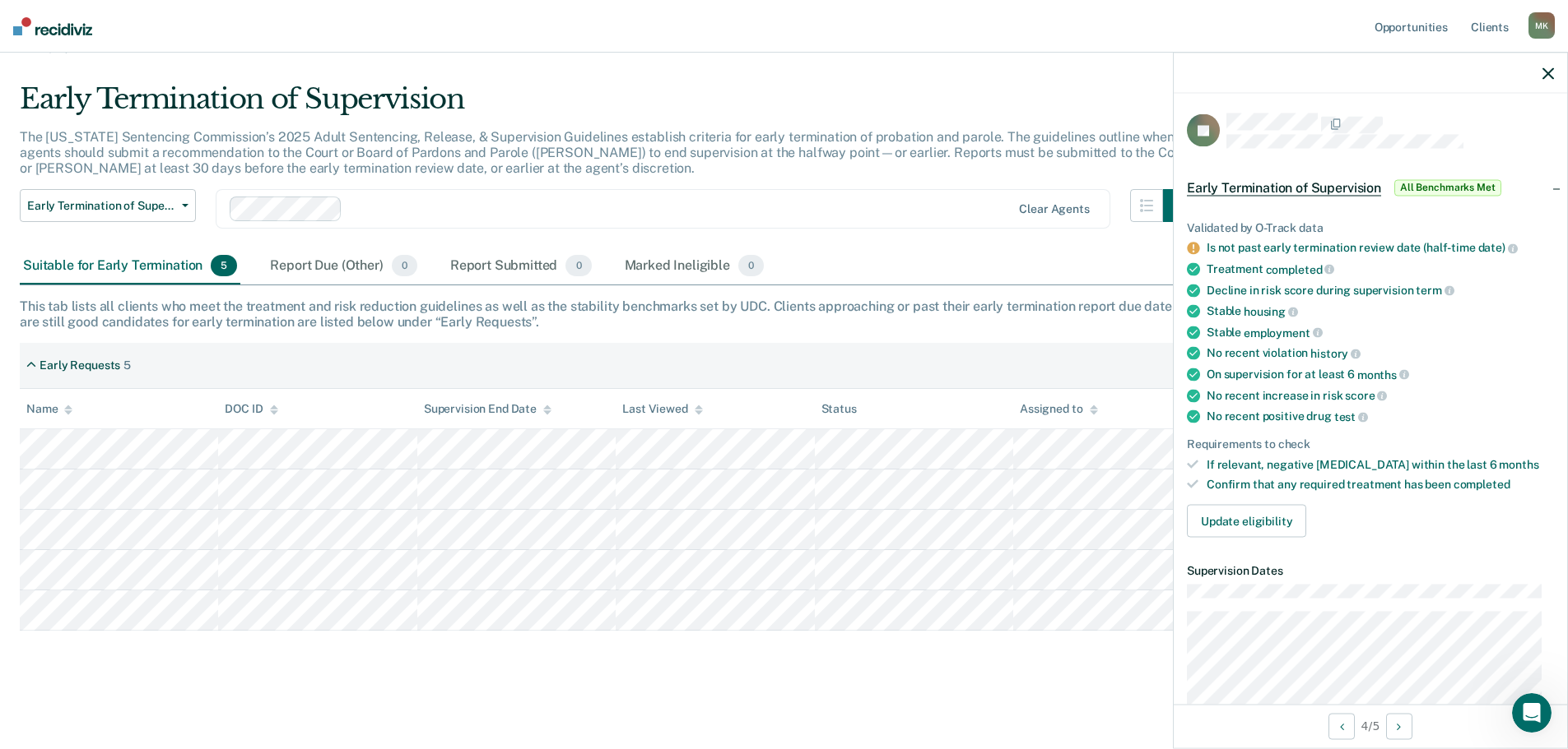
click at [1449, 311] on div "Stable housing" at bounding box center [1380, 312] width 347 height 15
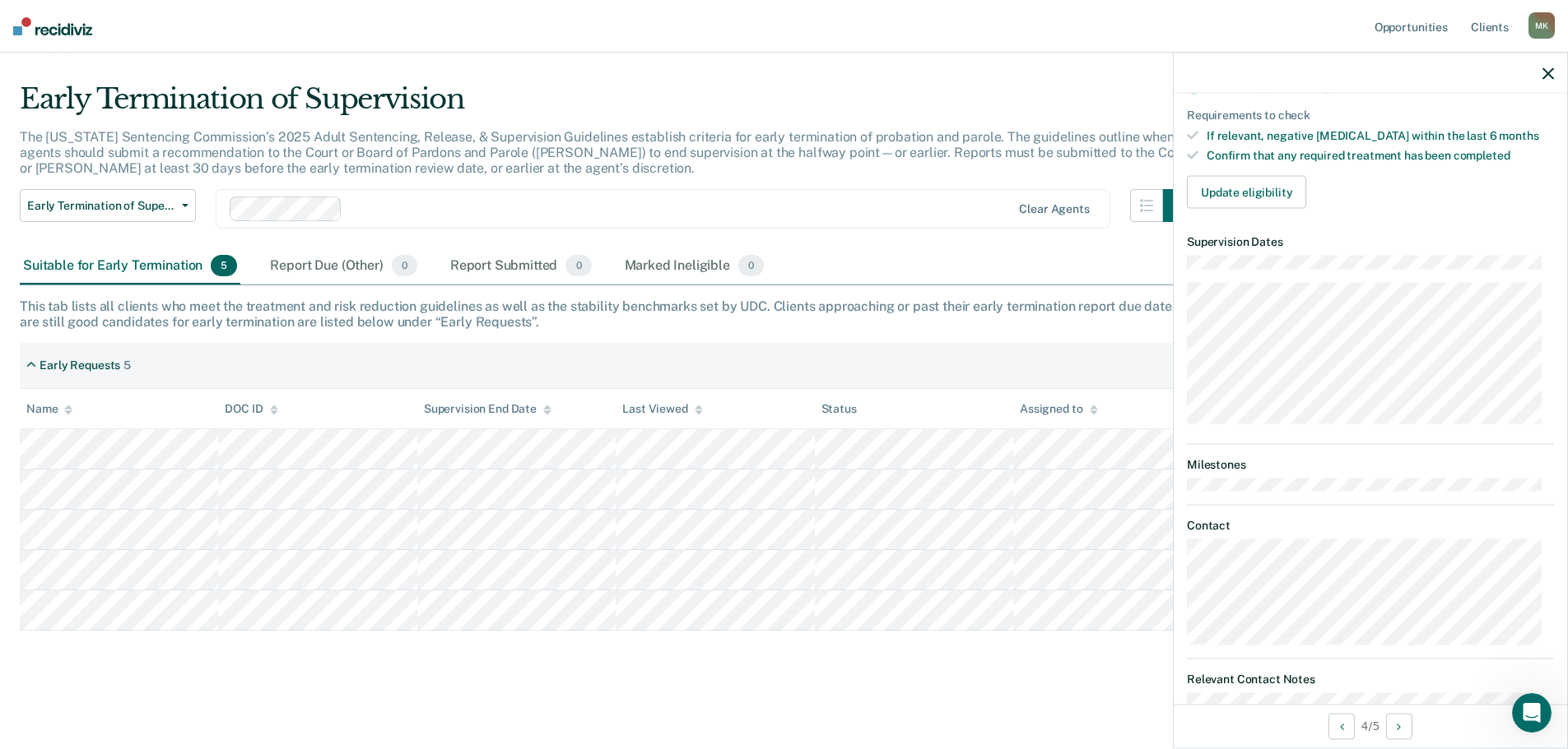
scroll to position [646, 0]
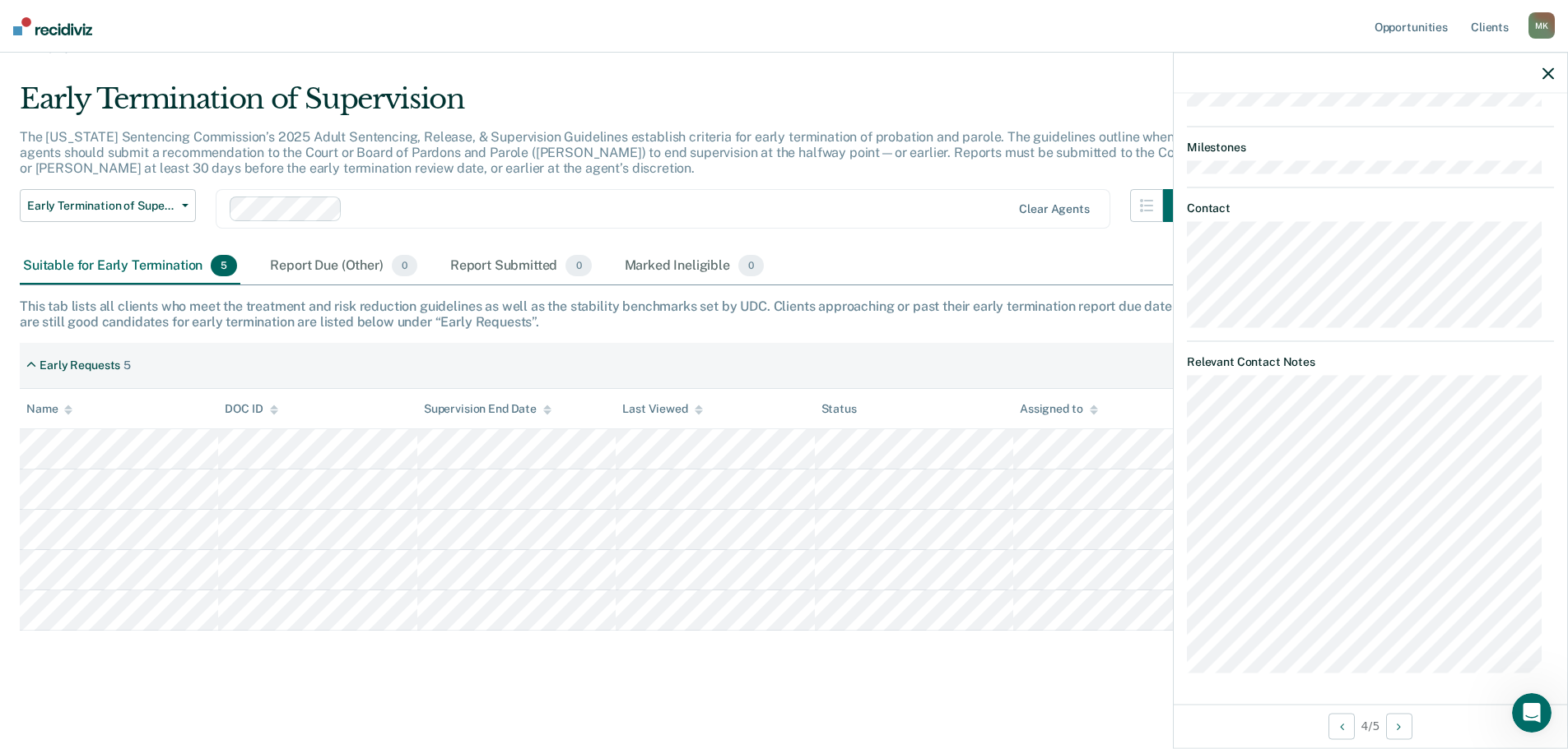
click at [911, 112] on div "Early Termination of Supervision" at bounding box center [608, 105] width 1176 height 47
click at [1557, 74] on div at bounding box center [1370, 73] width 393 height 41
click at [1551, 74] on icon "button" at bounding box center [1548, 73] width 12 height 12
